Goal: Information Seeking & Learning: Learn about a topic

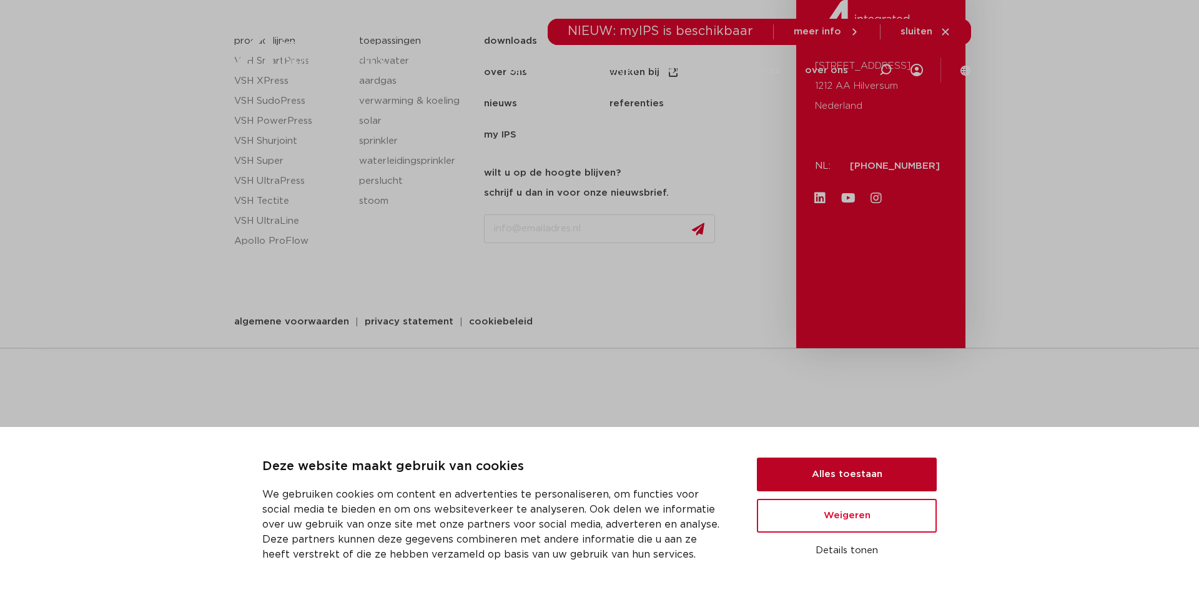
click at [868, 482] on button "Alles toestaan" at bounding box center [847, 474] width 180 height 34
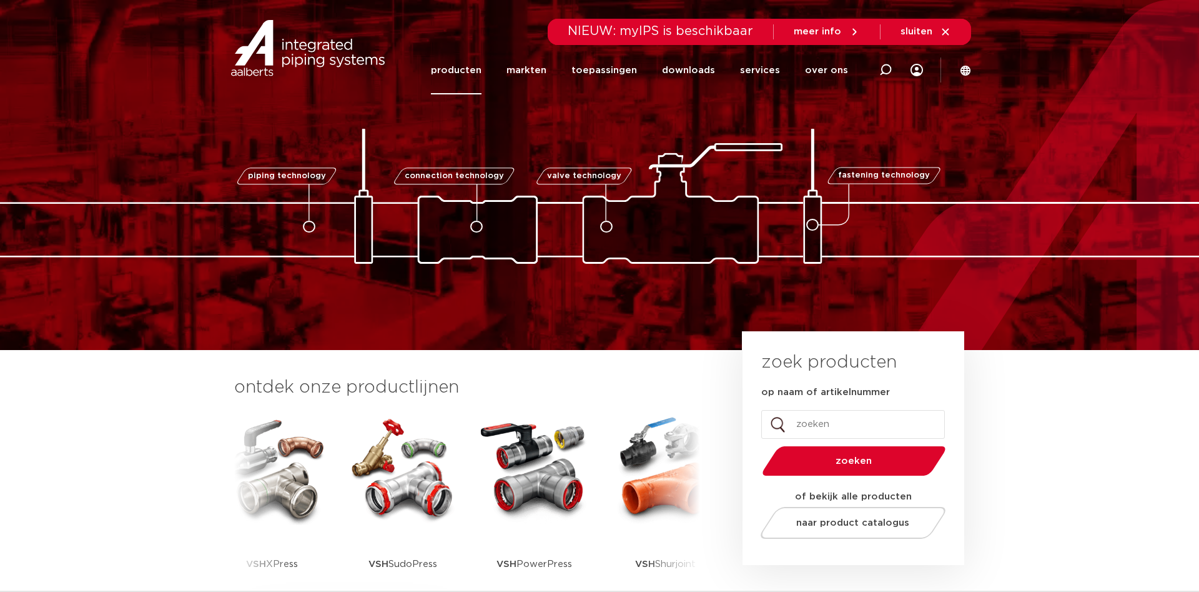
click at [482, 74] on link "producten" at bounding box center [456, 70] width 51 height 48
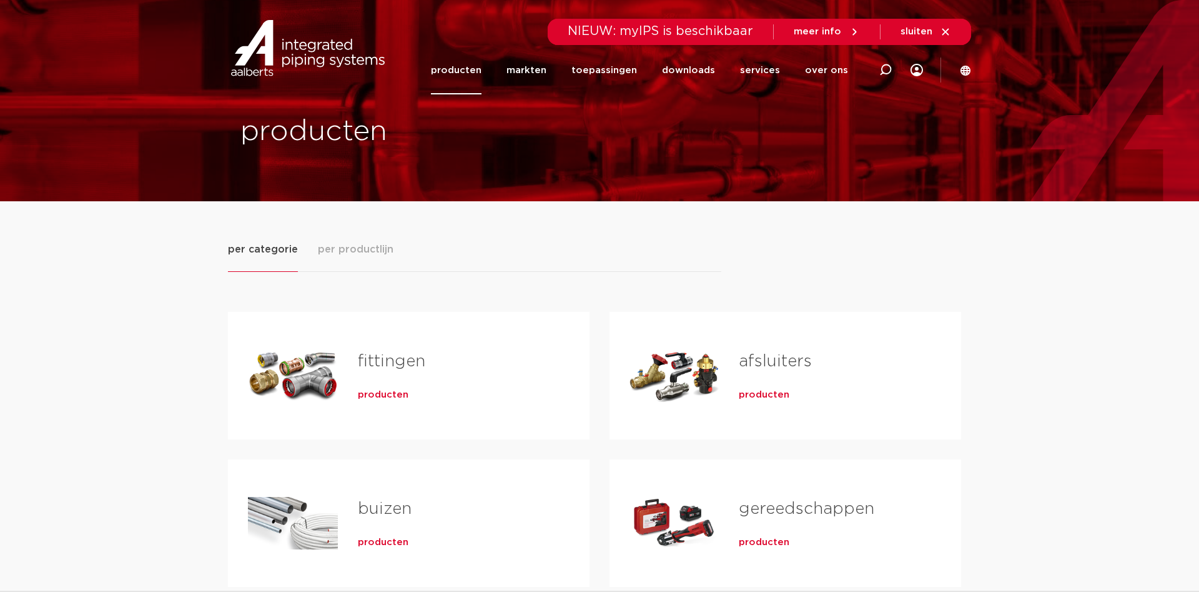
click at [959, 74] on div "Zoeken NIEUW: myIPS is beschikbaar meer info sluiten producten markten toepassi…" at bounding box center [681, 47] width 580 height 95
click at [961, 72] on icon at bounding box center [966, 70] width 10 height 10
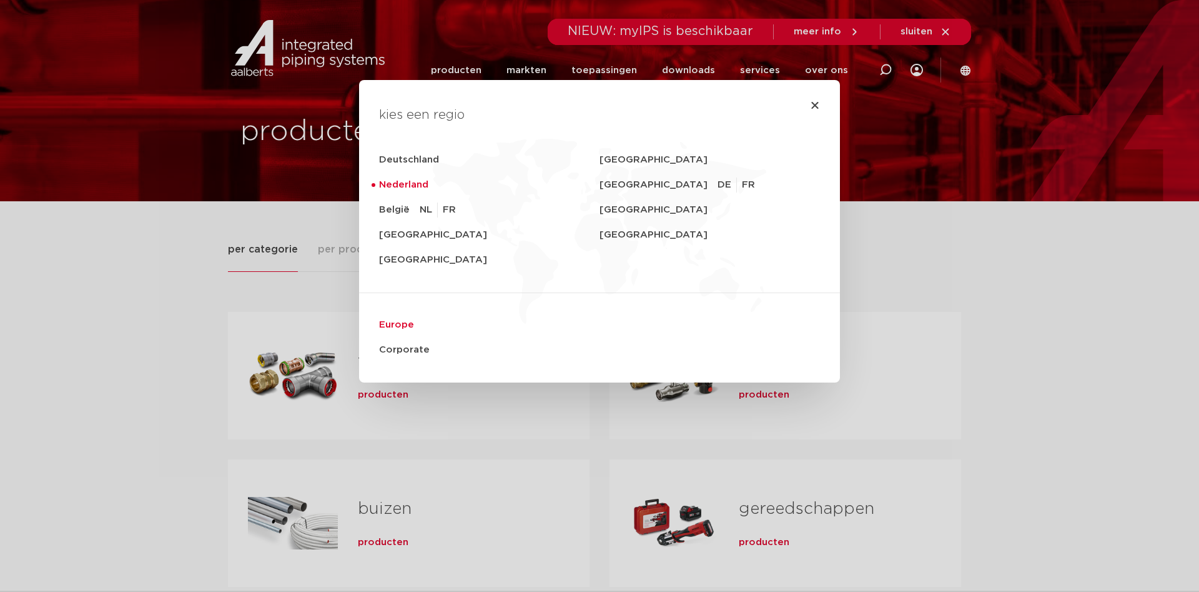
click at [407, 327] on link "Europe" at bounding box center [599, 324] width 441 height 25
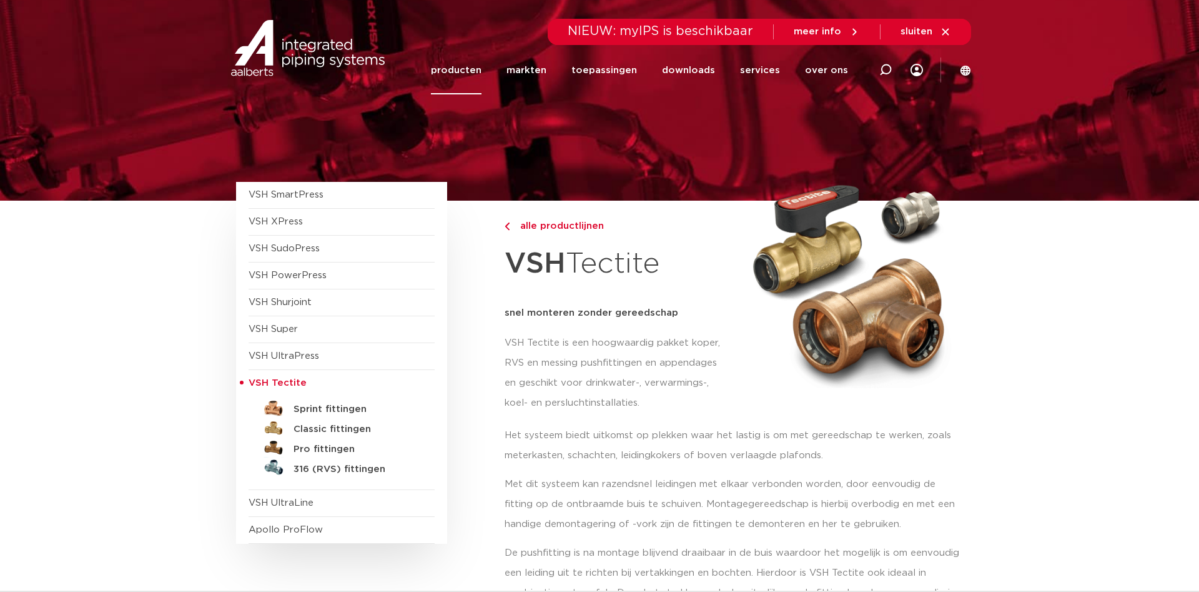
click at [969, 70] on icon at bounding box center [965, 70] width 11 height 11
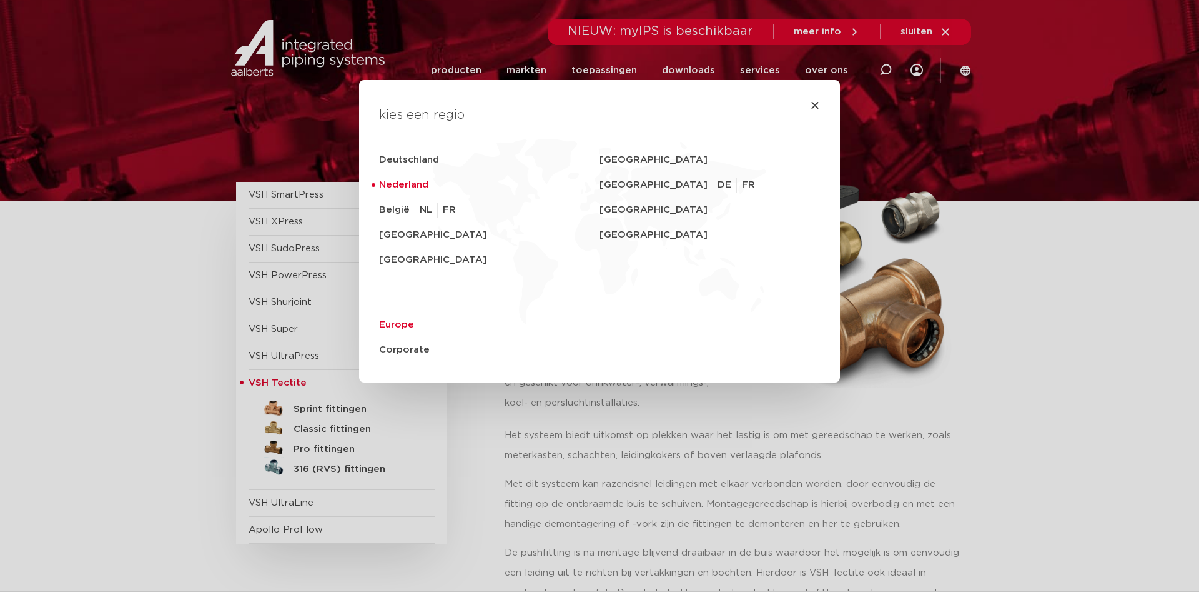
click at [402, 322] on link "Europe" at bounding box center [599, 324] width 441 height 25
